Goal: Information Seeking & Learning: Learn about a topic

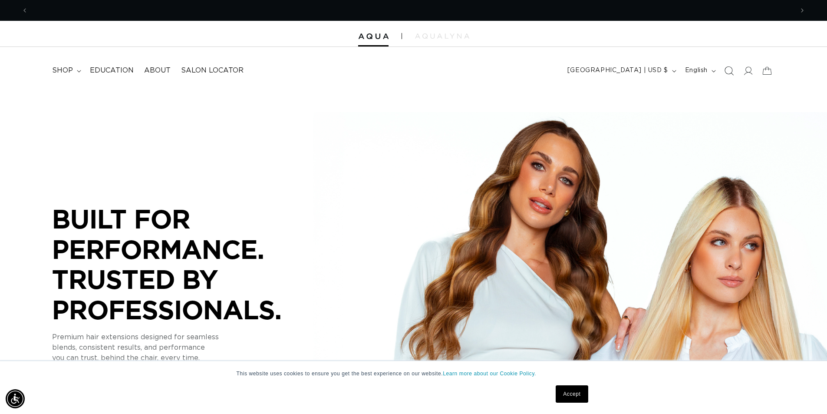
click at [732, 73] on icon "Search" at bounding box center [728, 70] width 9 height 9
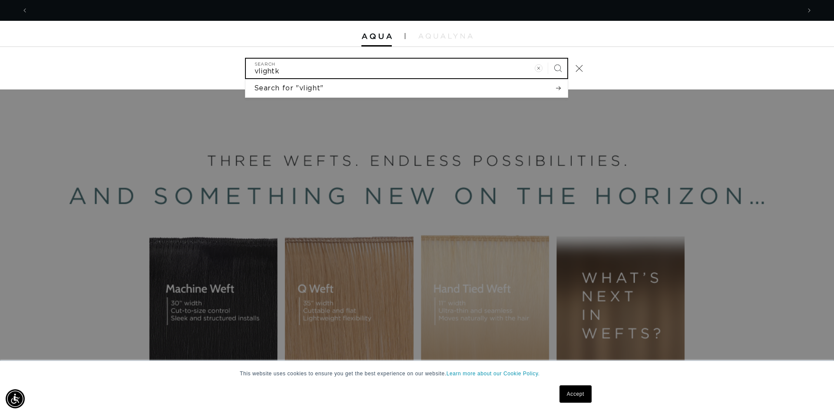
scroll to position [0, 1544]
type input "vlightkit-r"
click at [548, 59] on button "Search" at bounding box center [557, 68] width 19 height 19
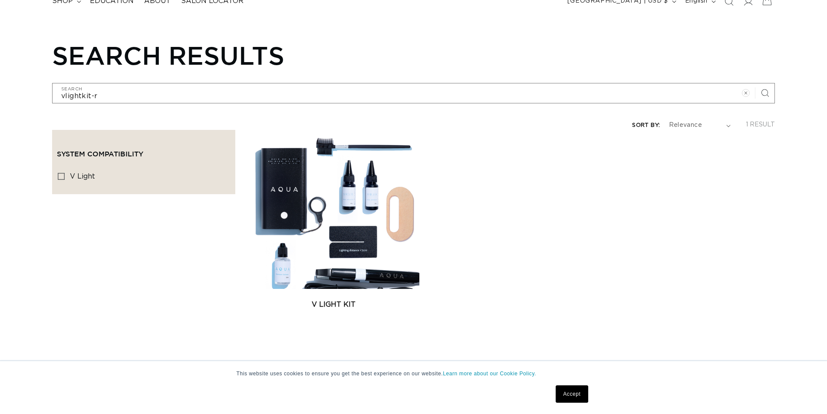
scroll to position [87, 0]
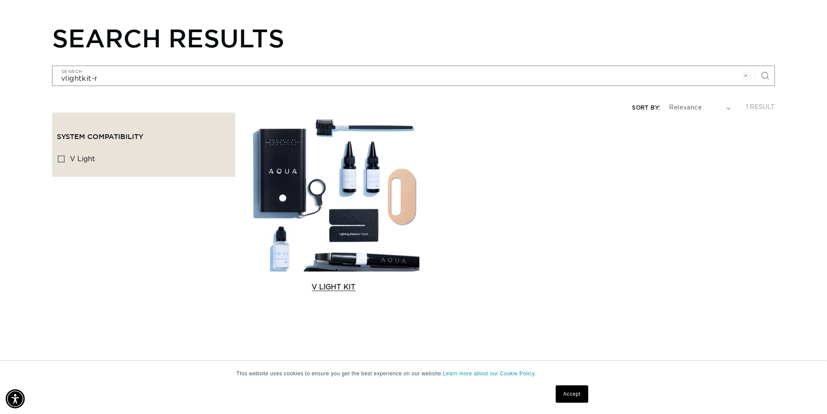
click at [392, 282] on link "V Light Kit" at bounding box center [333, 287] width 171 height 10
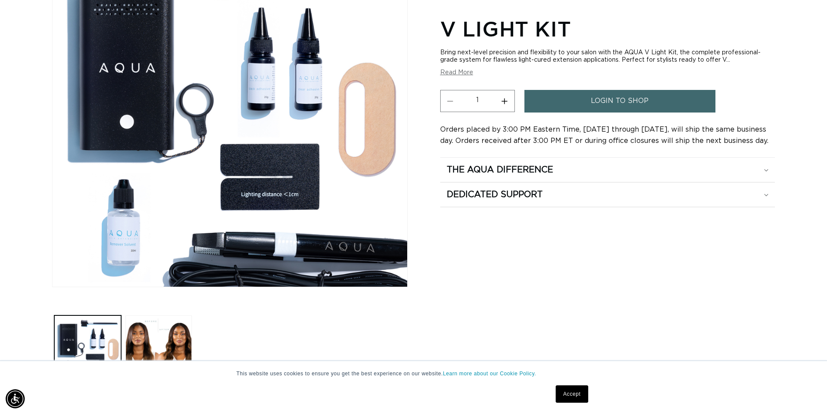
scroll to position [0, 1531]
click at [288, 194] on img "Gallery Viewer" at bounding box center [230, 117] width 355 height 340
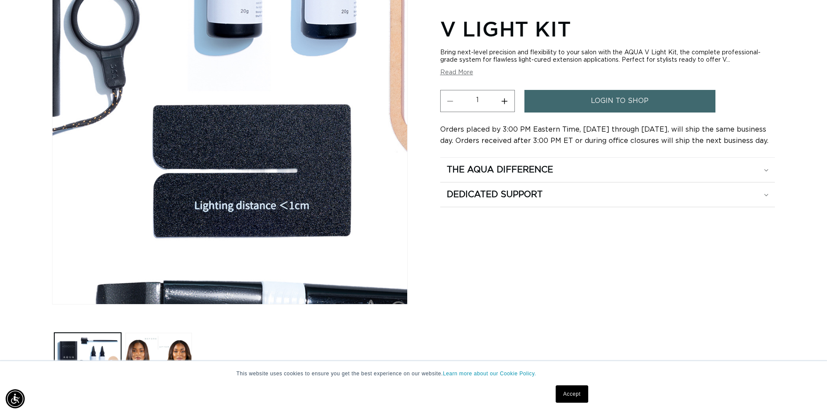
scroll to position [130, 0]
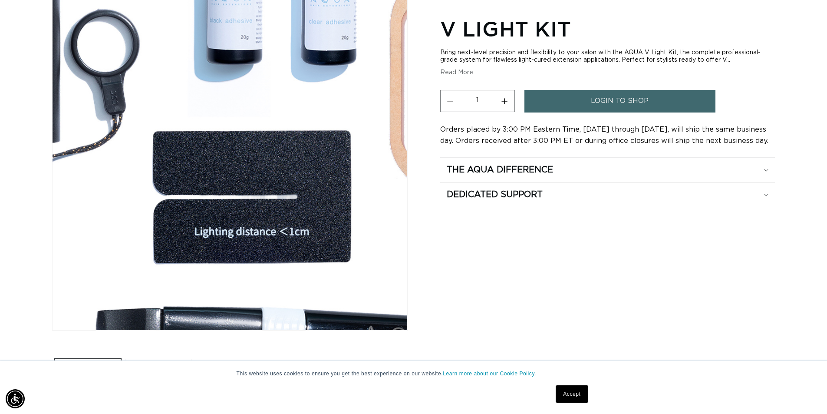
click at [288, 194] on div "Gallery Viewer" at bounding box center [230, 160] width 355 height 340
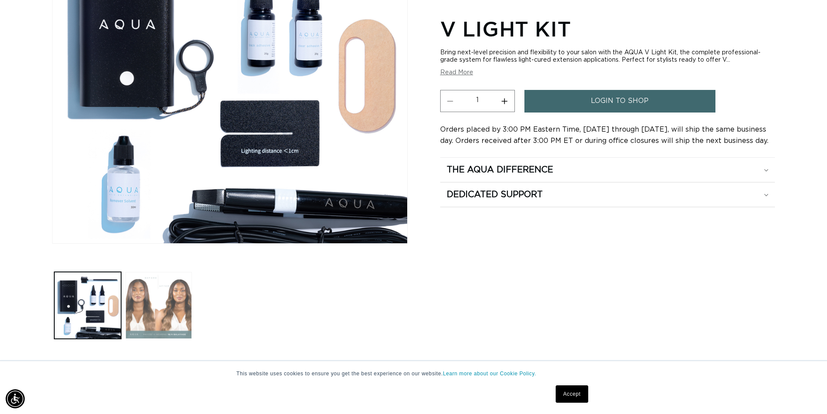
scroll to position [0, 766]
click at [174, 303] on button "Load image 2 in gallery view" at bounding box center [159, 305] width 67 height 67
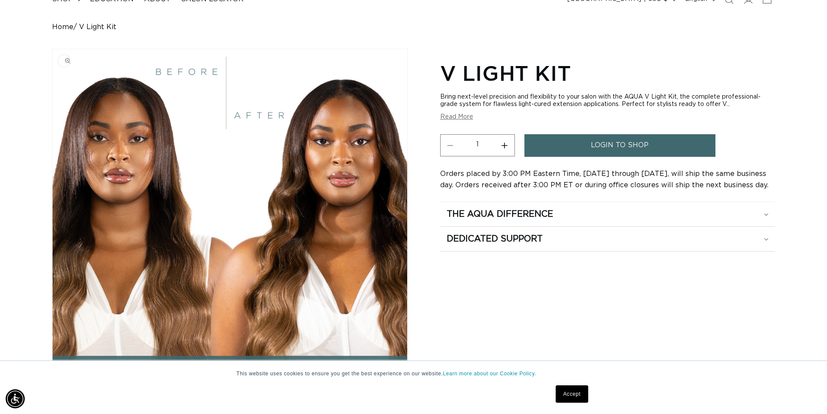
scroll to position [87, 0]
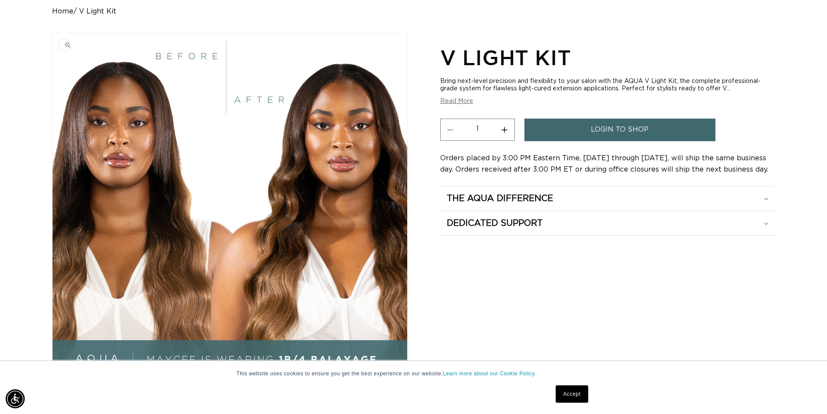
click at [167, 163] on img "Gallery Viewer" at bounding box center [230, 203] width 355 height 340
click at [457, 99] on button "Read More" at bounding box center [456, 101] width 33 height 7
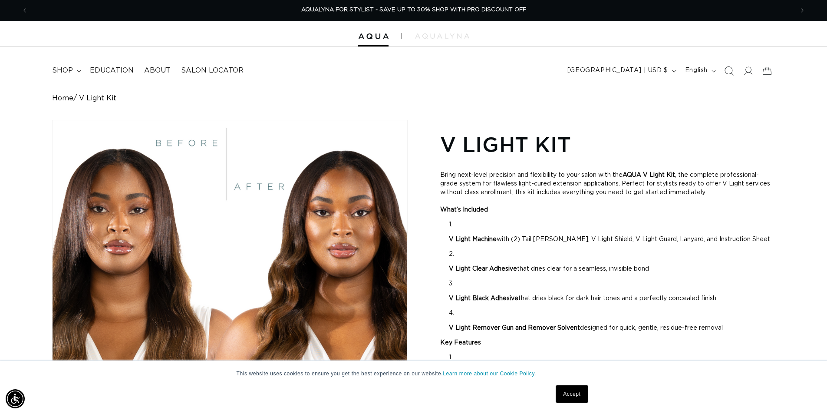
click at [728, 69] on icon "Search" at bounding box center [728, 70] width 9 height 9
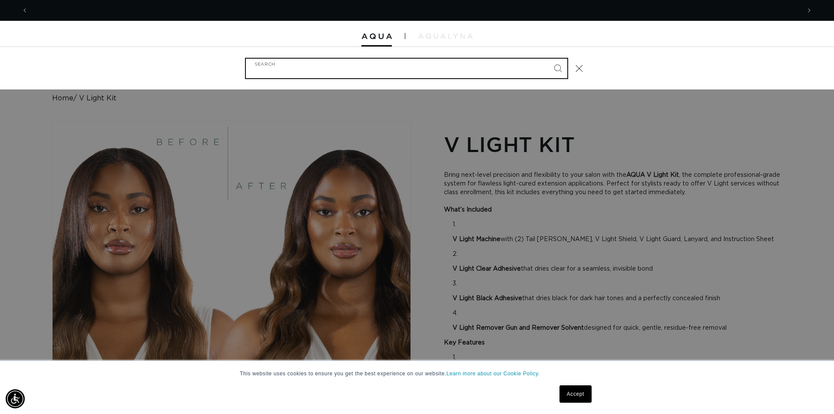
scroll to position [0, 0]
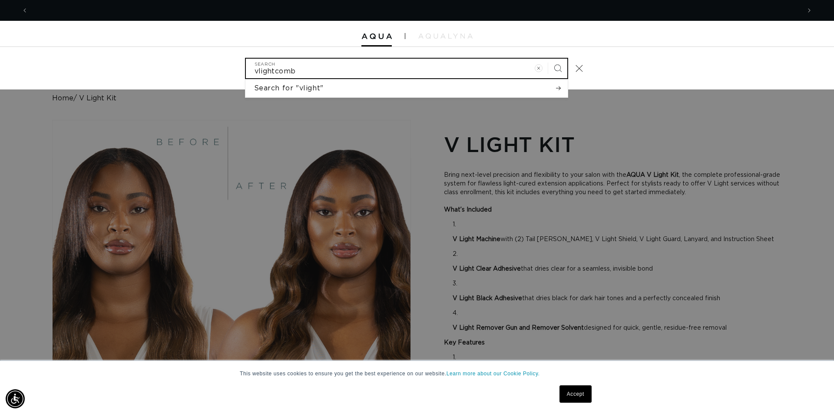
type input "vlightcomb"
click at [548, 59] on button "Search" at bounding box center [557, 68] width 19 height 19
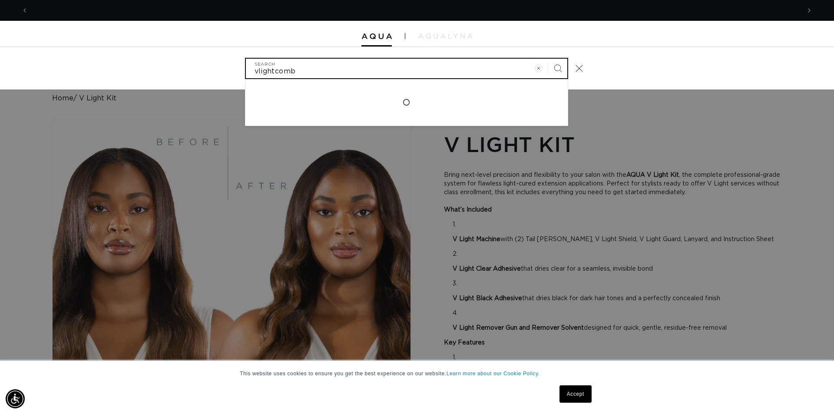
scroll to position [0, 772]
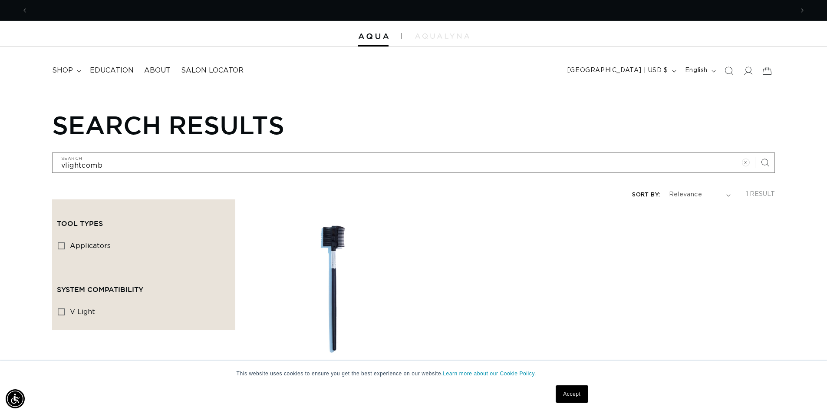
scroll to position [0, 766]
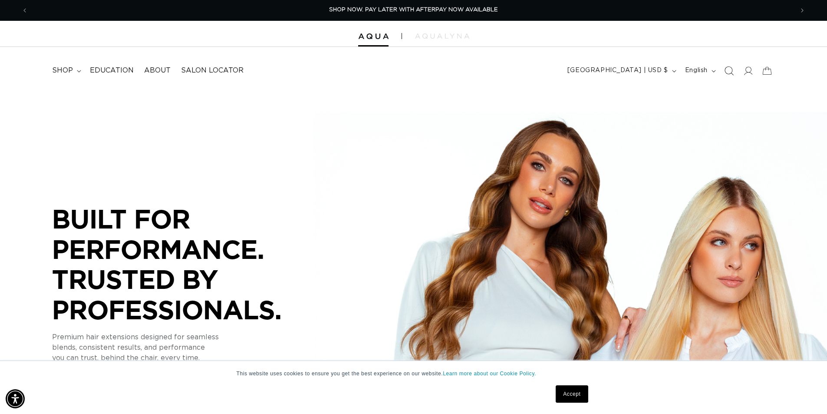
click at [730, 71] on icon "Search" at bounding box center [728, 70] width 9 height 9
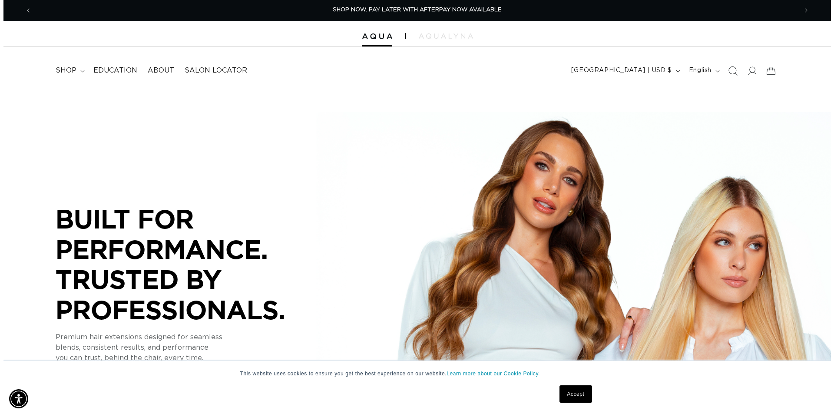
scroll to position [0, 772]
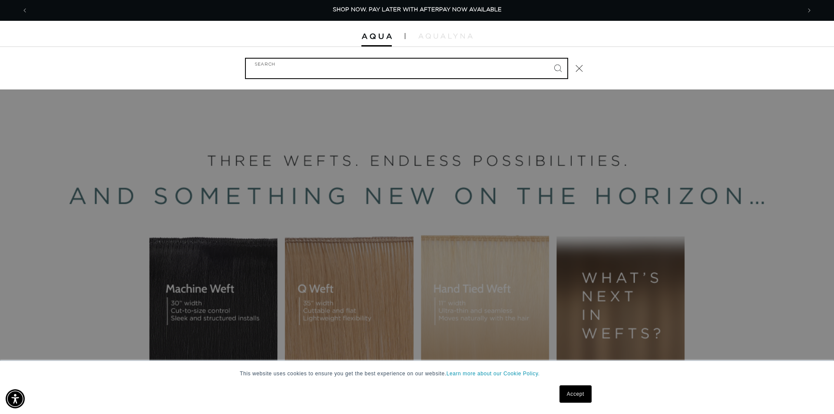
click at [390, 74] on input "Search" at bounding box center [406, 69] width 321 height 20
type input "vlightkit"
click at [548, 59] on button "Search" at bounding box center [557, 68] width 19 height 19
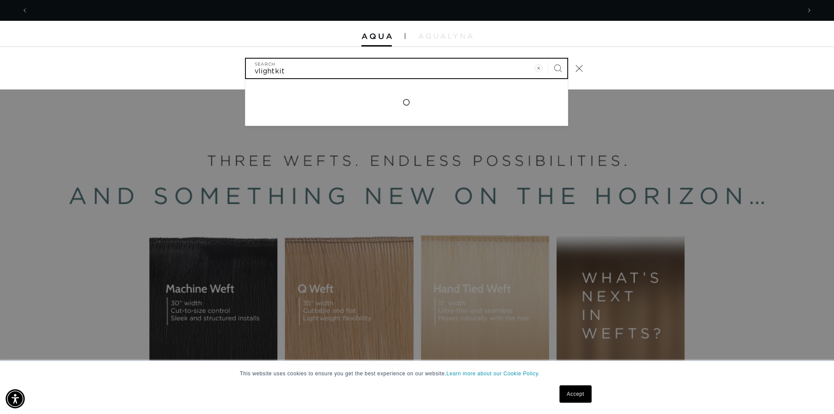
scroll to position [0, 0]
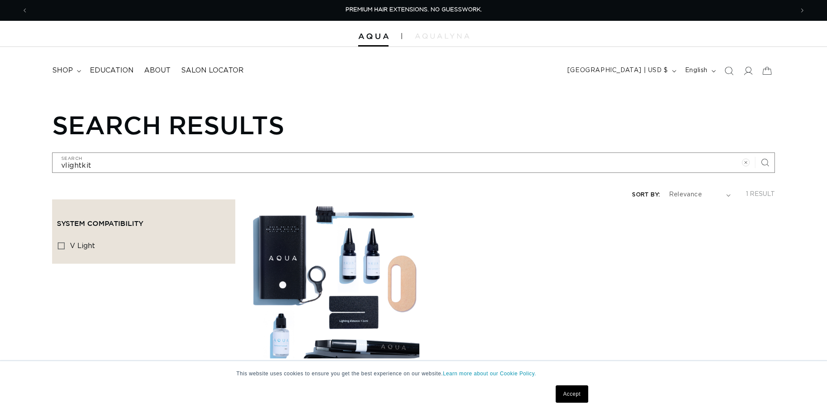
click at [381, 369] on link "V Light Kit" at bounding box center [333, 374] width 171 height 10
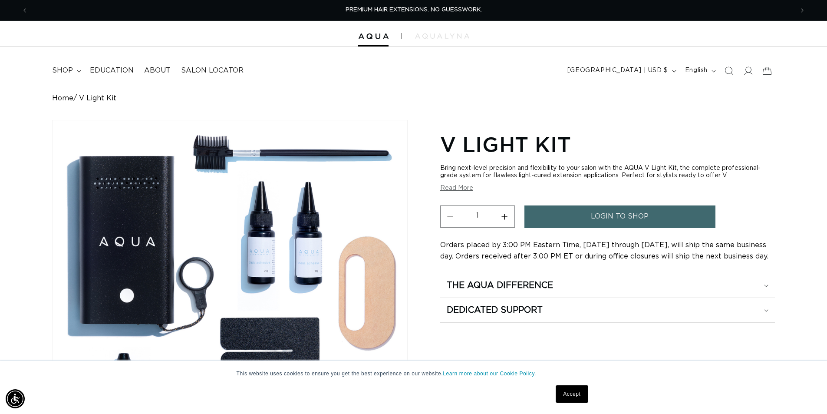
click at [466, 190] on button "Read More" at bounding box center [456, 188] width 33 height 7
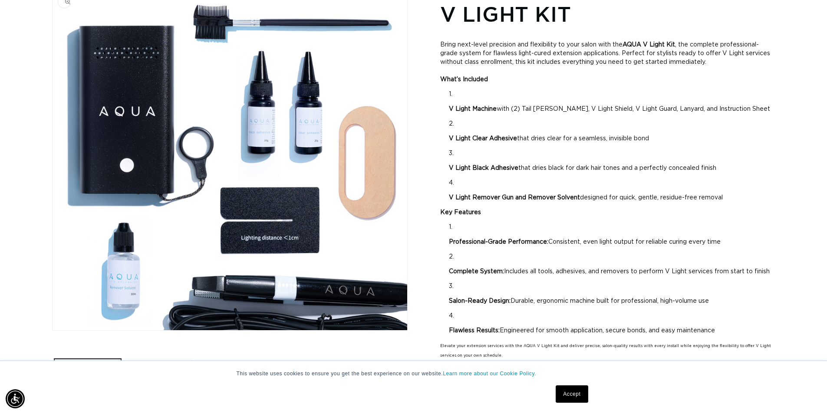
scroll to position [0, 766]
click at [286, 134] on img "Gallery Viewer" at bounding box center [230, 160] width 355 height 340
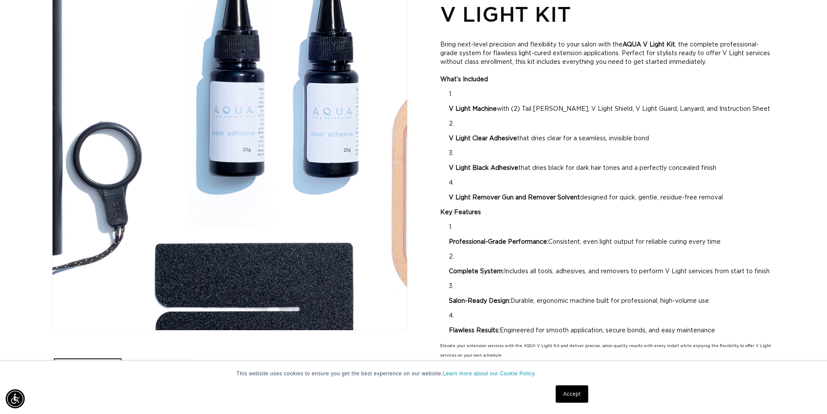
click at [286, 134] on div "Gallery Viewer" at bounding box center [230, 160] width 355 height 340
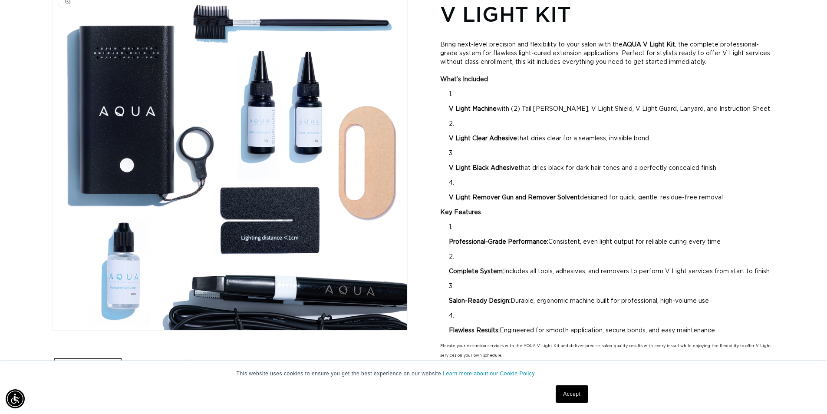
scroll to position [0, 1531]
click at [124, 274] on img "Gallery Viewer" at bounding box center [230, 160] width 355 height 340
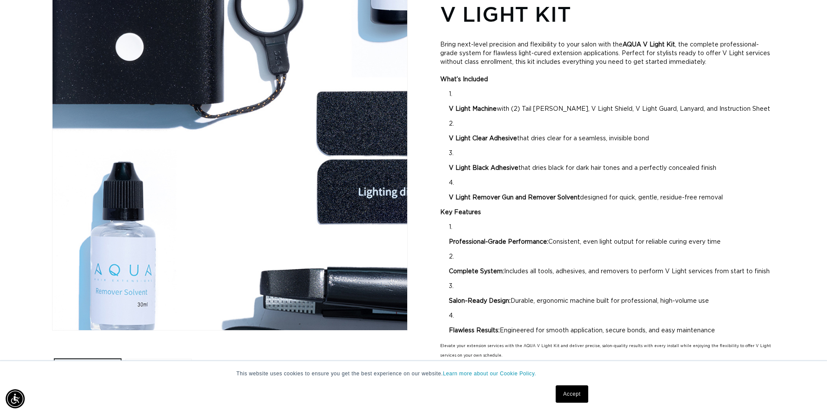
scroll to position [0, 0]
click at [124, 274] on div "Gallery Viewer" at bounding box center [230, 160] width 355 height 340
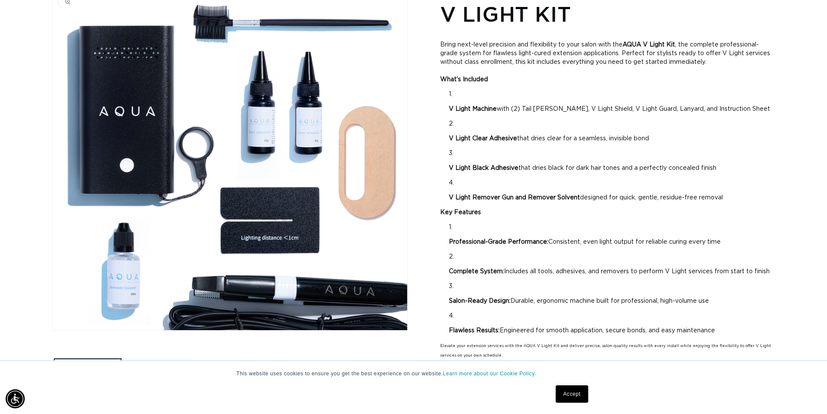
scroll to position [0, 1531]
click at [301, 298] on img "Gallery Viewer" at bounding box center [230, 160] width 355 height 340
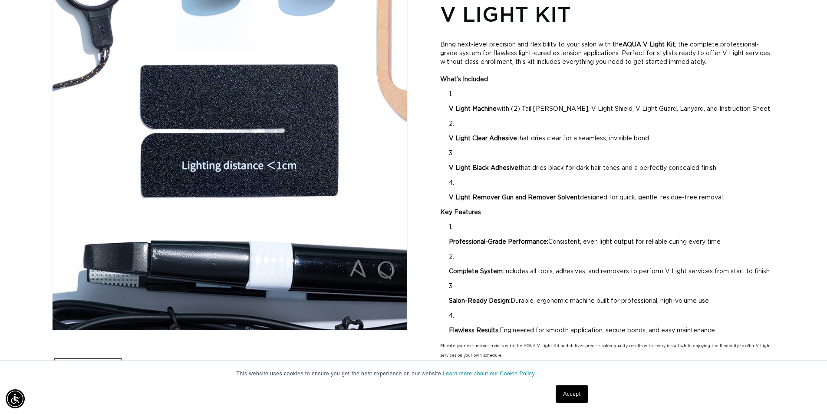
scroll to position [0, 0]
click at [301, 298] on div "Gallery Viewer" at bounding box center [230, 160] width 355 height 340
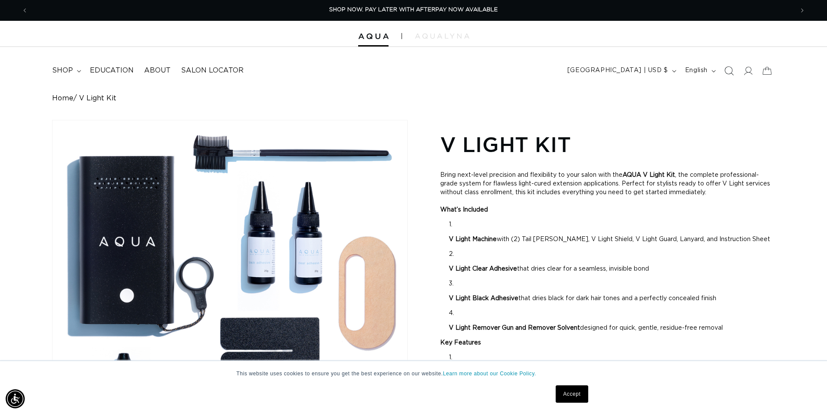
click at [728, 69] on icon "Search" at bounding box center [728, 70] width 9 height 9
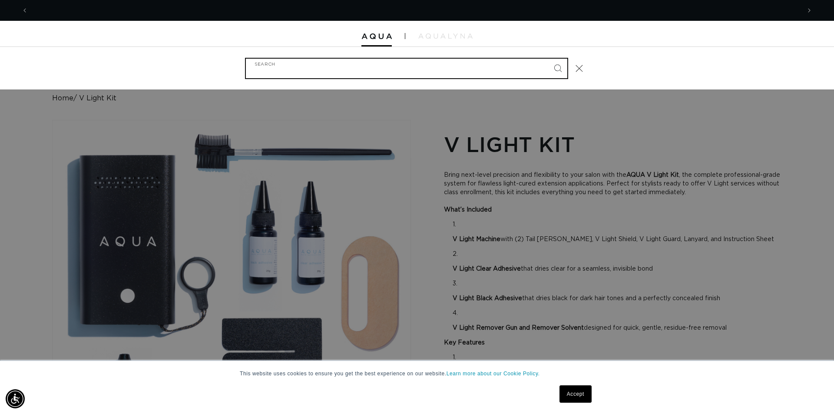
scroll to position [0, 1544]
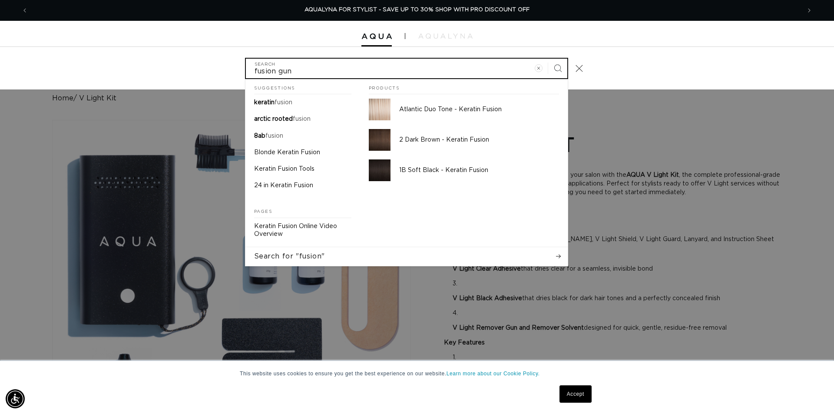
type input "fusion gun"
click at [548, 59] on button "Search" at bounding box center [557, 68] width 19 height 19
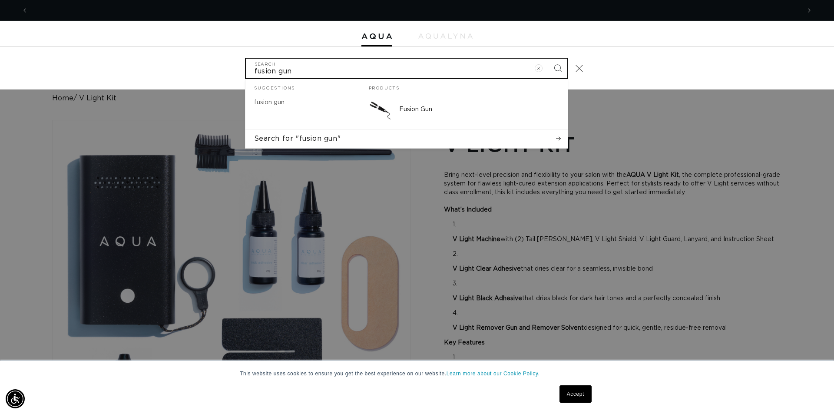
scroll to position [0, 0]
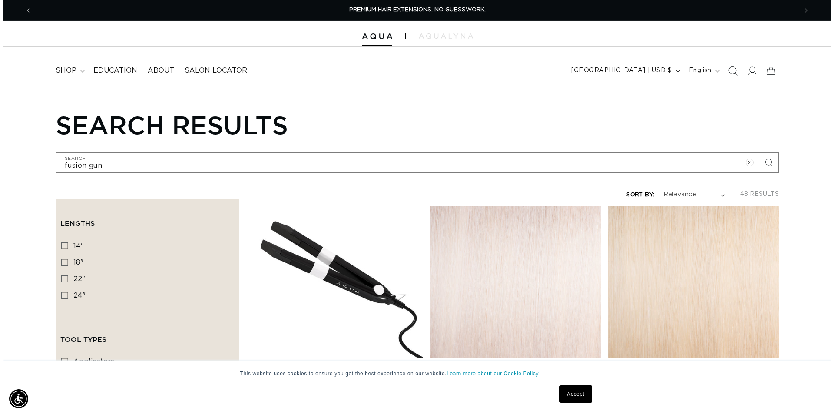
scroll to position [0, 766]
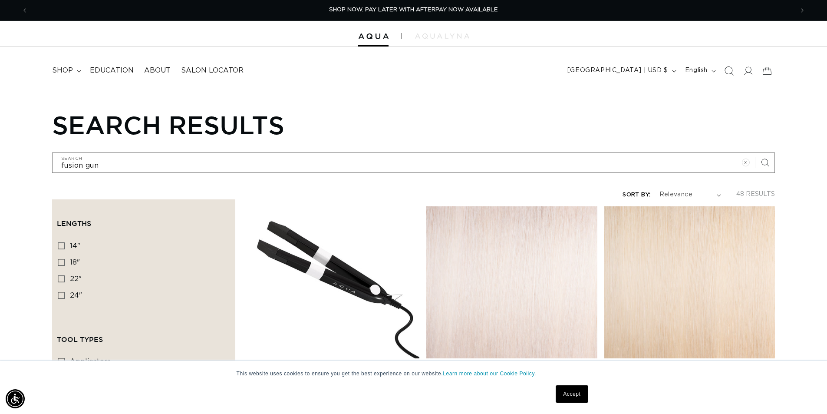
click at [730, 69] on icon "Search" at bounding box center [728, 70] width 9 height 9
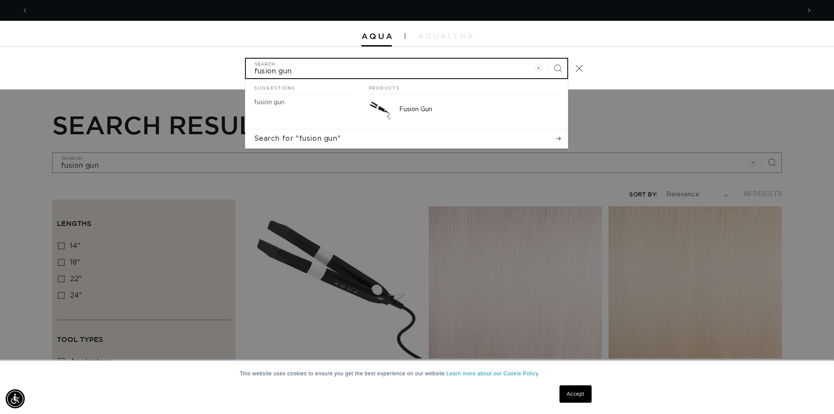
scroll to position [0, 1544]
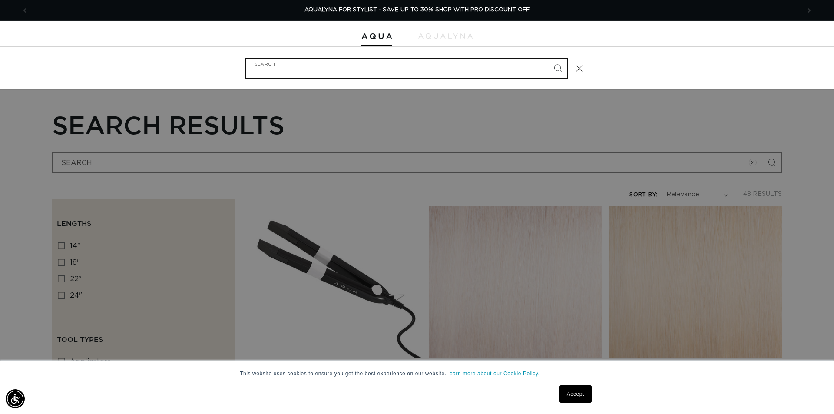
type input "v"
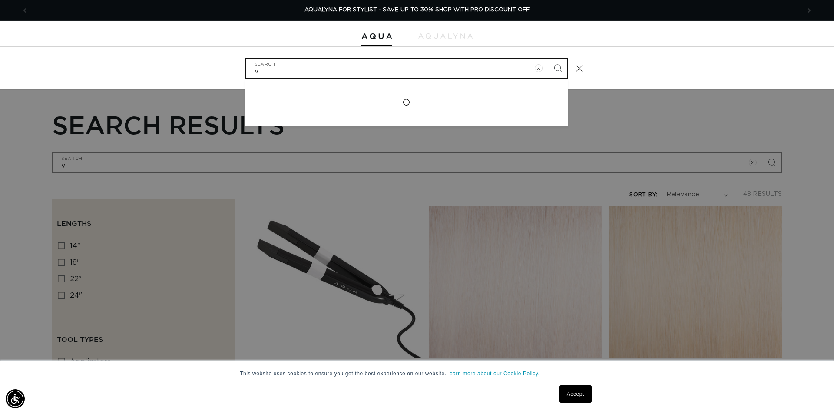
type input "vl"
type input "vli"
type input "vlig"
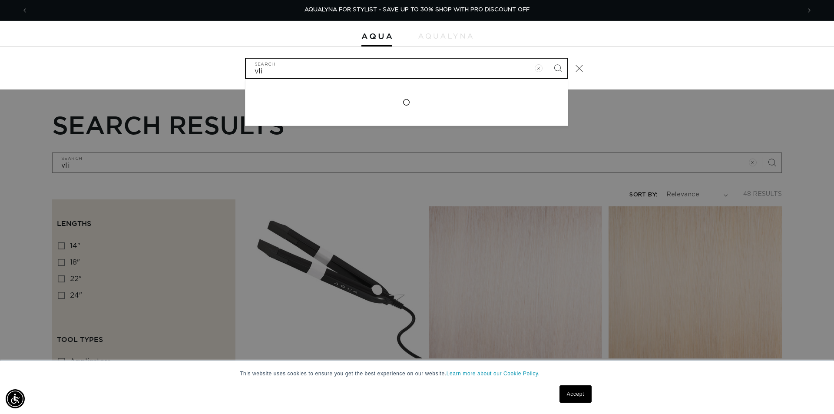
type input "vlig"
type input "vlight"
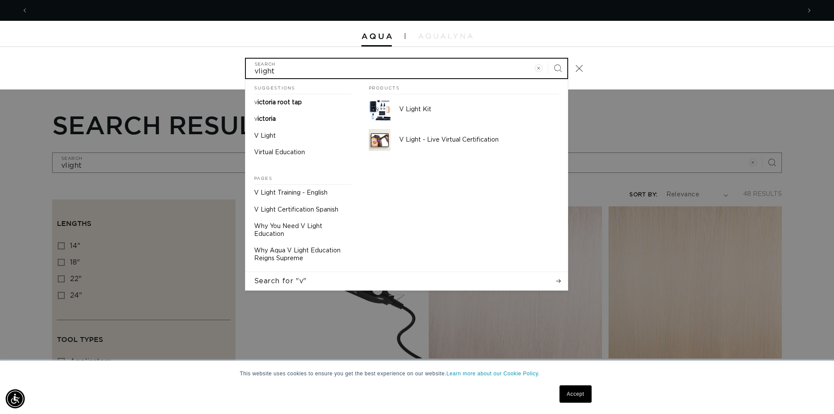
scroll to position [0, 0]
type input "vlightk"
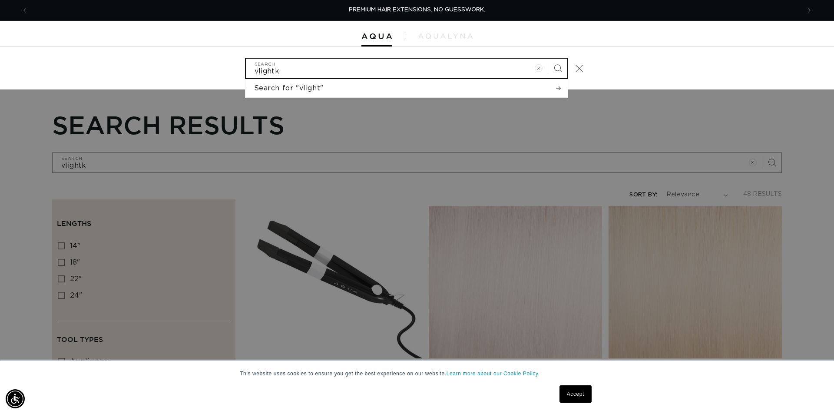
type input "vlightki"
type input "vlightkit"
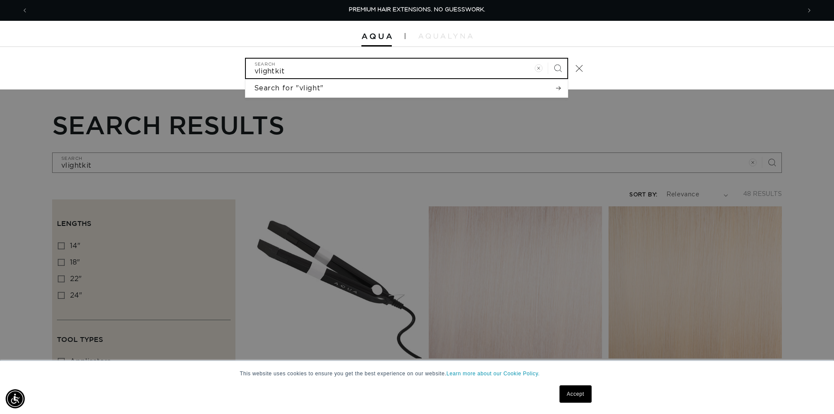
click at [548, 59] on button "Search" at bounding box center [557, 68] width 19 height 19
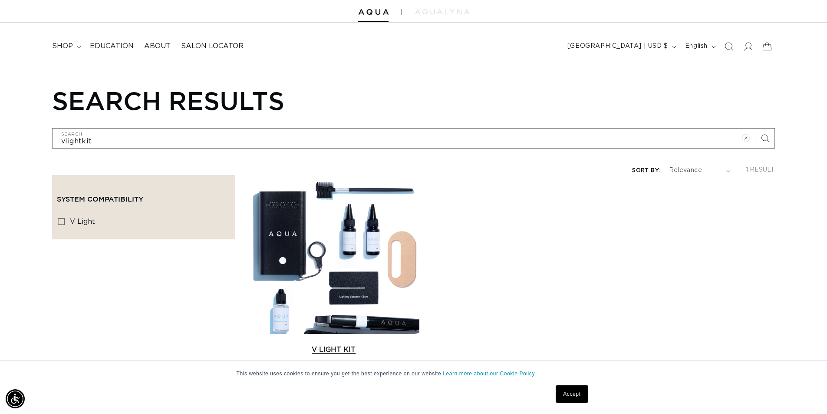
scroll to position [43, 0]
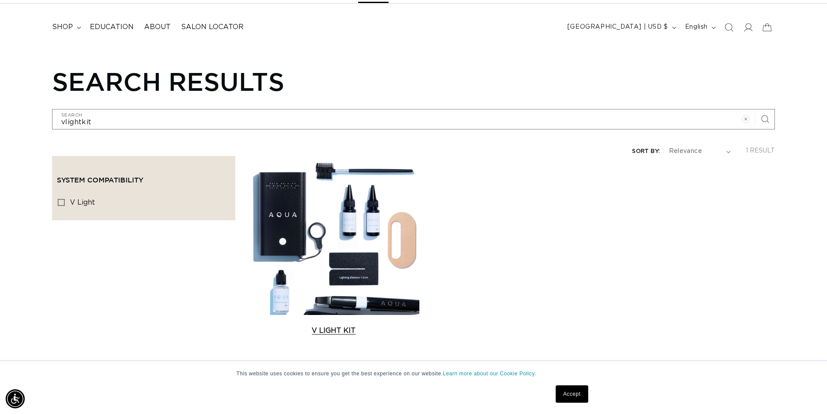
click at [288, 325] on link "V Light Kit" at bounding box center [333, 330] width 171 height 10
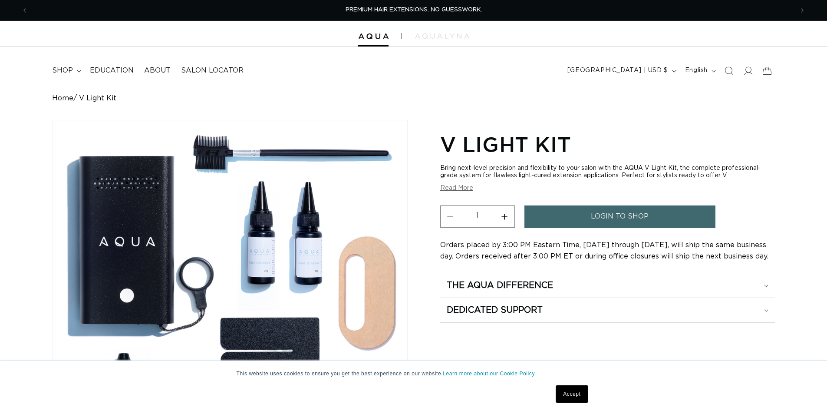
click at [456, 189] on button "Read More" at bounding box center [456, 188] width 33 height 7
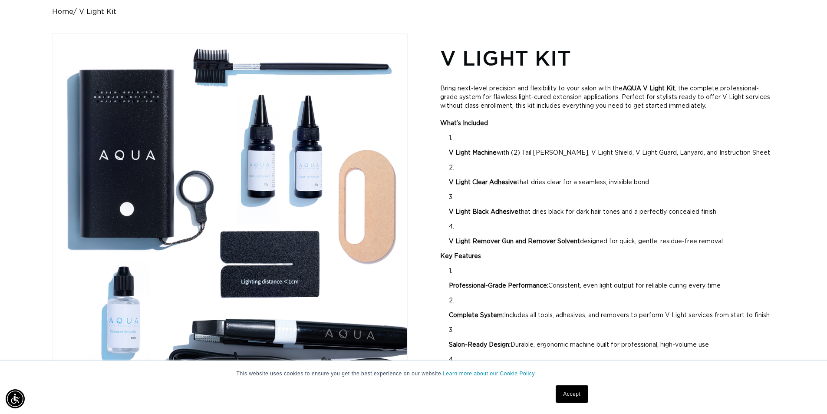
scroll to position [87, 0]
click at [116, 331] on img "Gallery Viewer" at bounding box center [230, 203] width 355 height 340
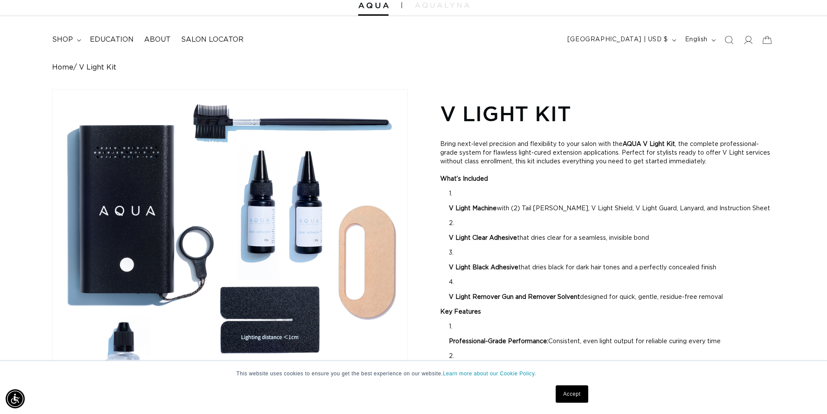
scroll to position [0, 0]
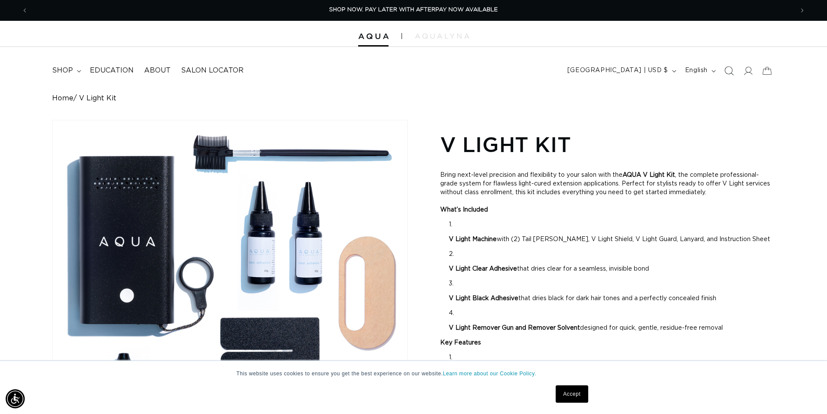
click at [734, 69] on span "Search" at bounding box center [729, 70] width 19 height 19
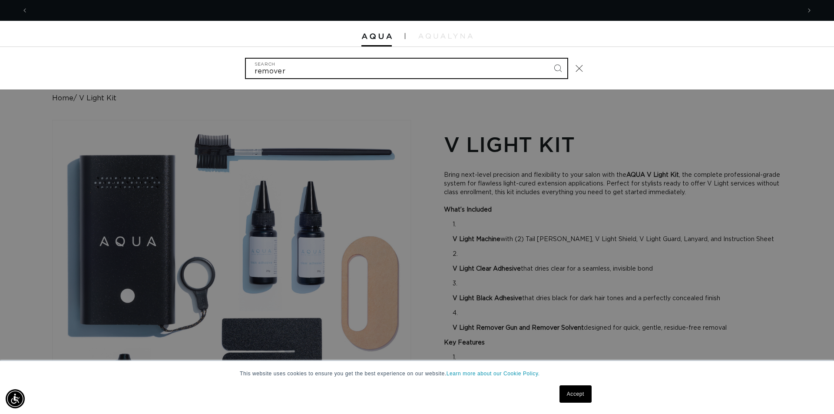
scroll to position [0, 1544]
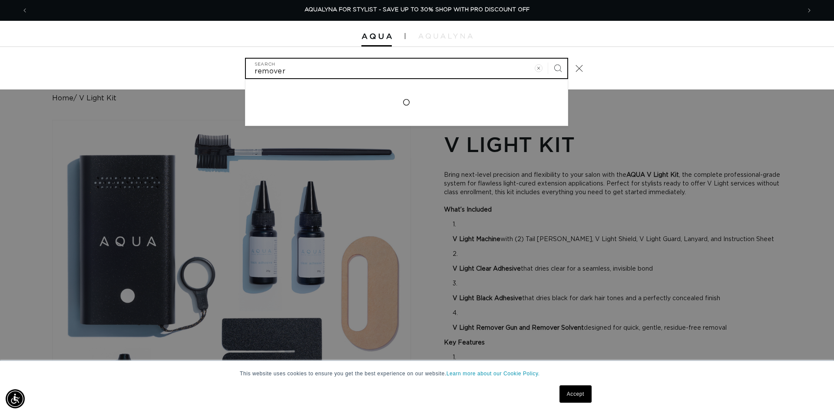
type input "remover"
click at [548, 59] on button "Search" at bounding box center [557, 68] width 19 height 19
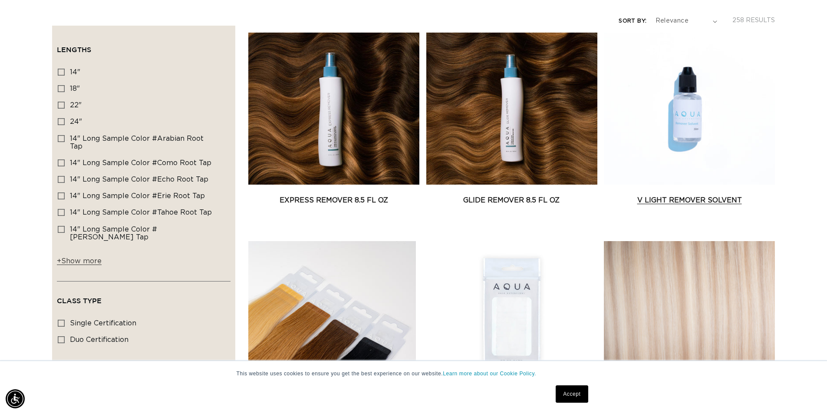
scroll to position [0, 766]
click at [694, 195] on link "V Light Remover Solvent" at bounding box center [689, 200] width 171 height 10
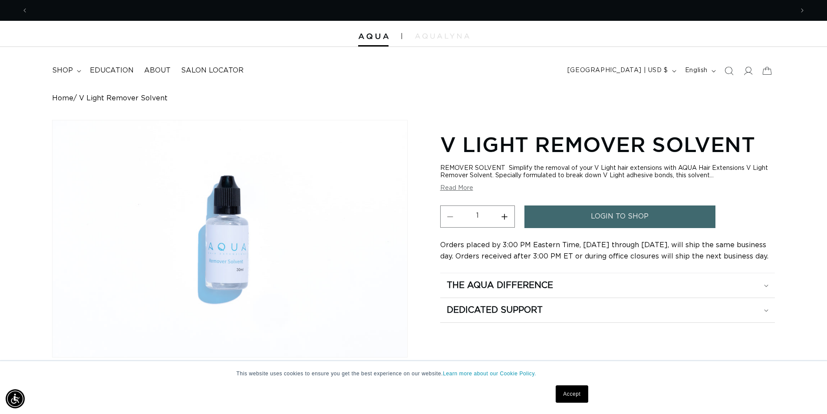
scroll to position [0, 766]
click at [459, 188] on button "Read More" at bounding box center [456, 188] width 33 height 7
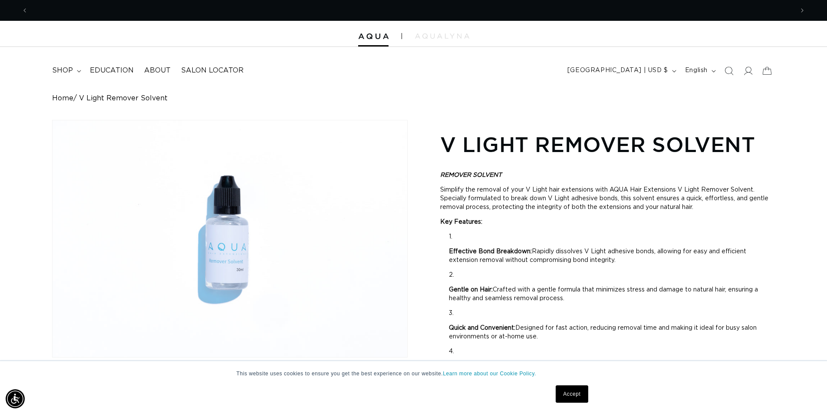
scroll to position [0, 0]
